Goal: Transaction & Acquisition: Book appointment/travel/reservation

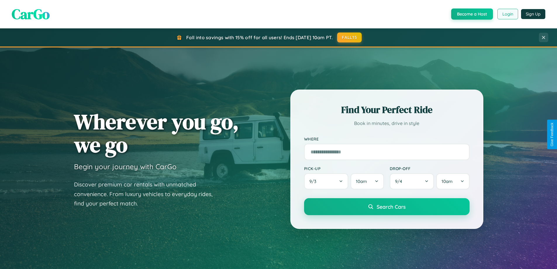
click at [508, 14] on button "Login" at bounding box center [508, 14] width 21 height 11
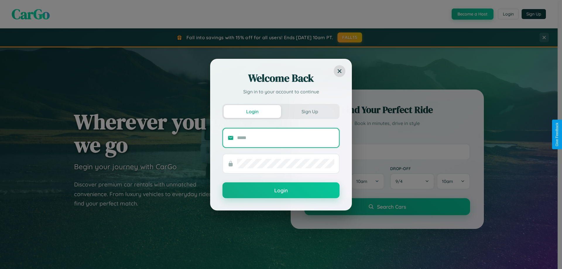
click at [286, 138] on input "text" at bounding box center [285, 137] width 97 height 9
type input "**********"
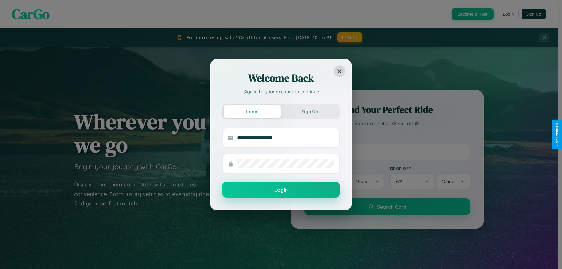
click at [281, 190] on button "Login" at bounding box center [280, 190] width 117 height 16
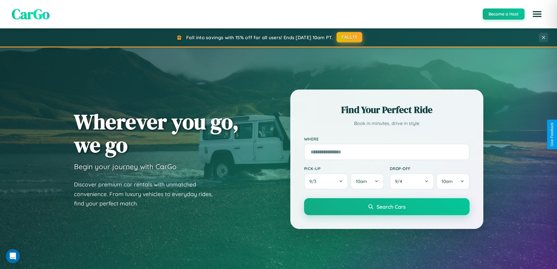
click at [350, 37] on button "FALL15" at bounding box center [350, 37] width 26 height 11
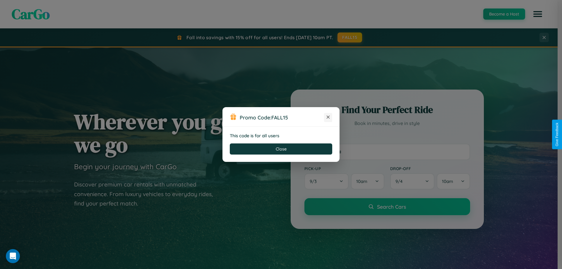
click at [328, 117] on icon at bounding box center [328, 117] width 6 height 6
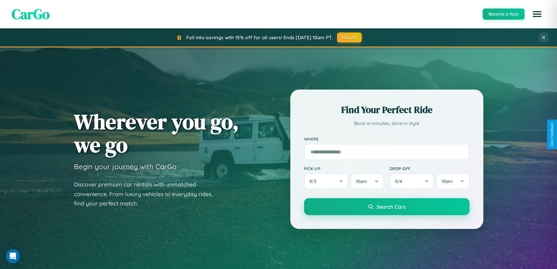
scroll to position [686, 0]
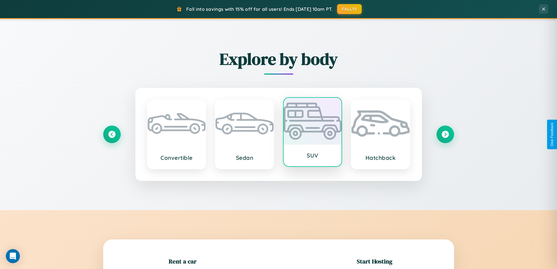
click at [313, 132] on div at bounding box center [313, 121] width 58 height 47
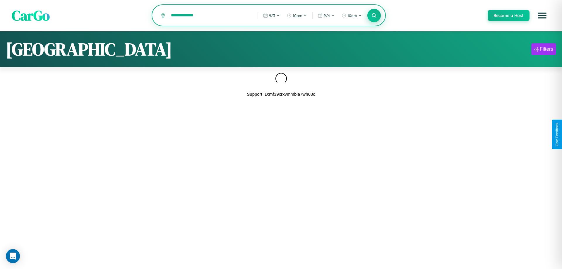
type input "**********"
click at [374, 16] on icon at bounding box center [374, 16] width 6 height 6
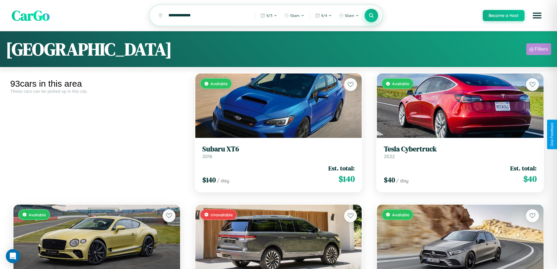
click at [539, 50] on div "Filters" at bounding box center [541, 49] width 13 height 6
